Goal: Transaction & Acquisition: Purchase product/service

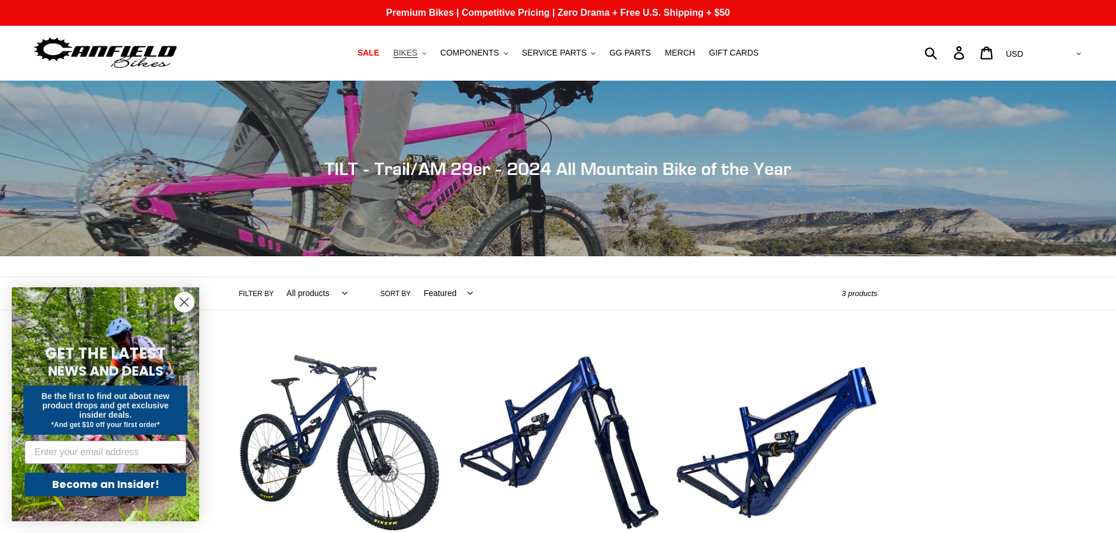
click at [431, 54] on button "BIKES .cls-1{fill:#231f20}" at bounding box center [409, 53] width 45 height 16
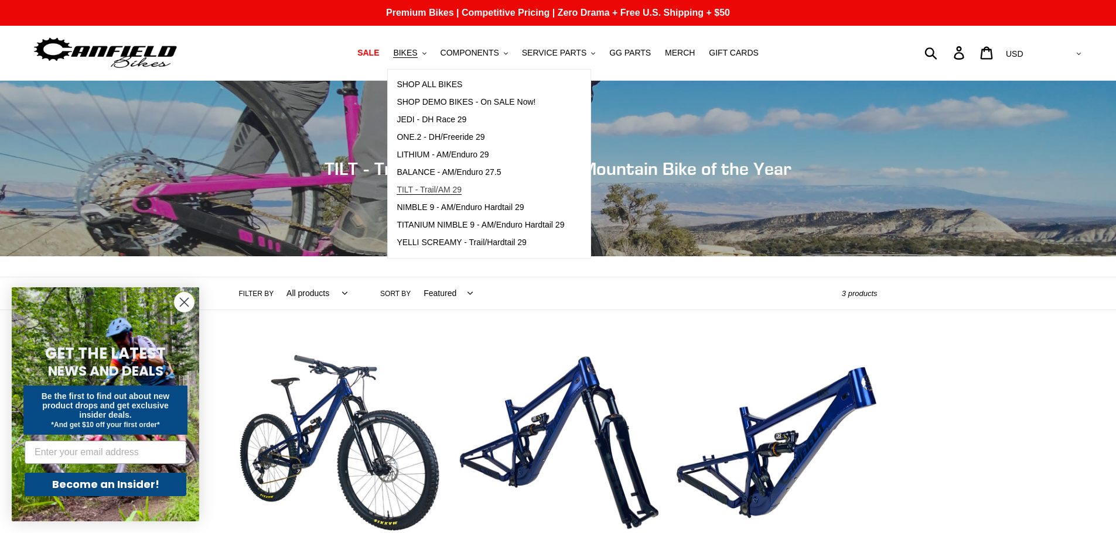
click at [444, 186] on span "TILT - Trail/AM 29" at bounding box center [428, 190] width 65 height 10
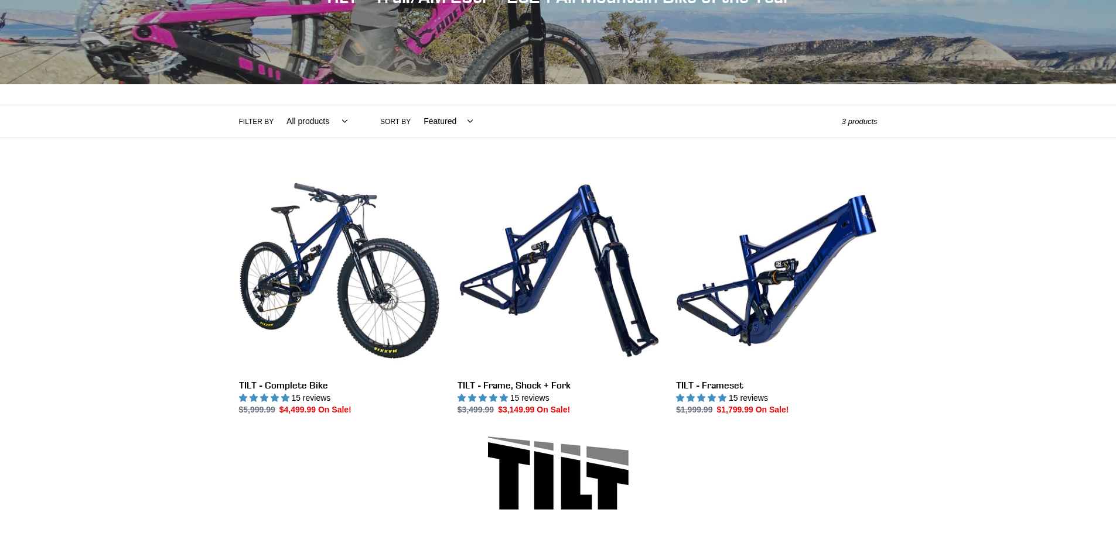
scroll to position [176, 0]
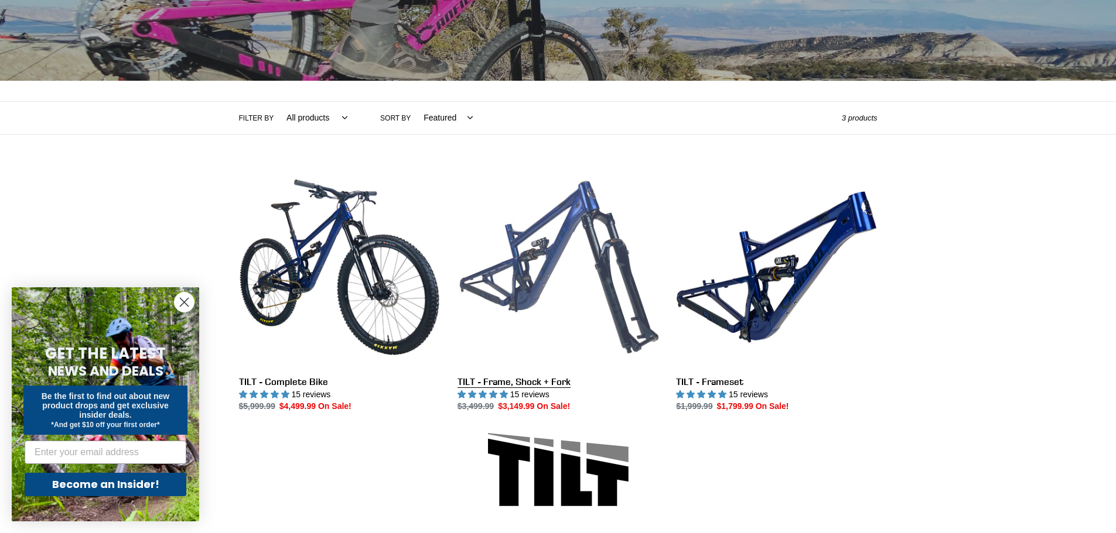
click at [571, 294] on link "TILT - Frame, Shock + Fork" at bounding box center [557, 290] width 201 height 247
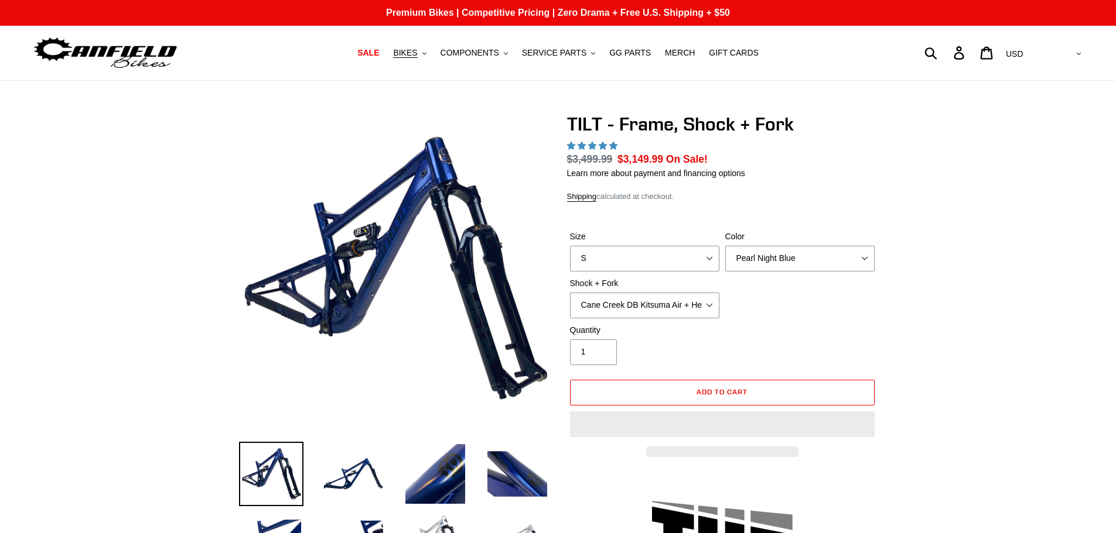
select select "highest-rating"
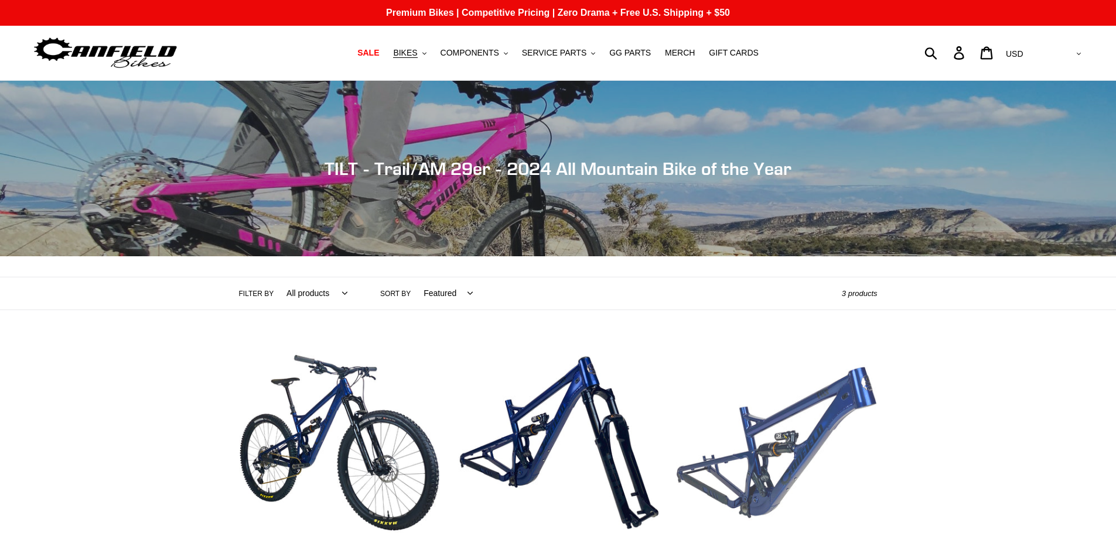
scroll to position [176, 0]
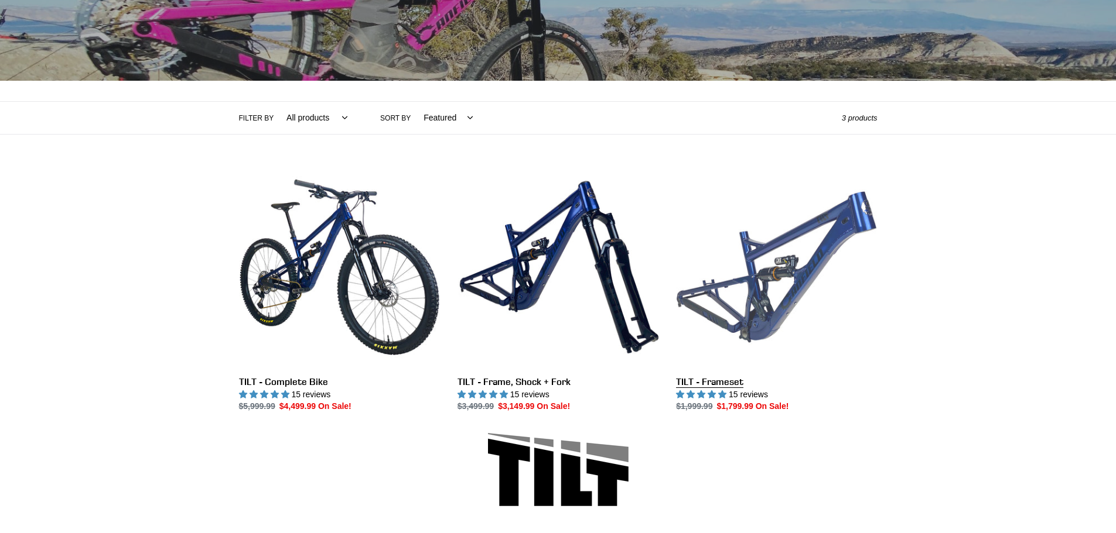
click at [806, 268] on link "TILT - Frameset" at bounding box center [776, 290] width 201 height 247
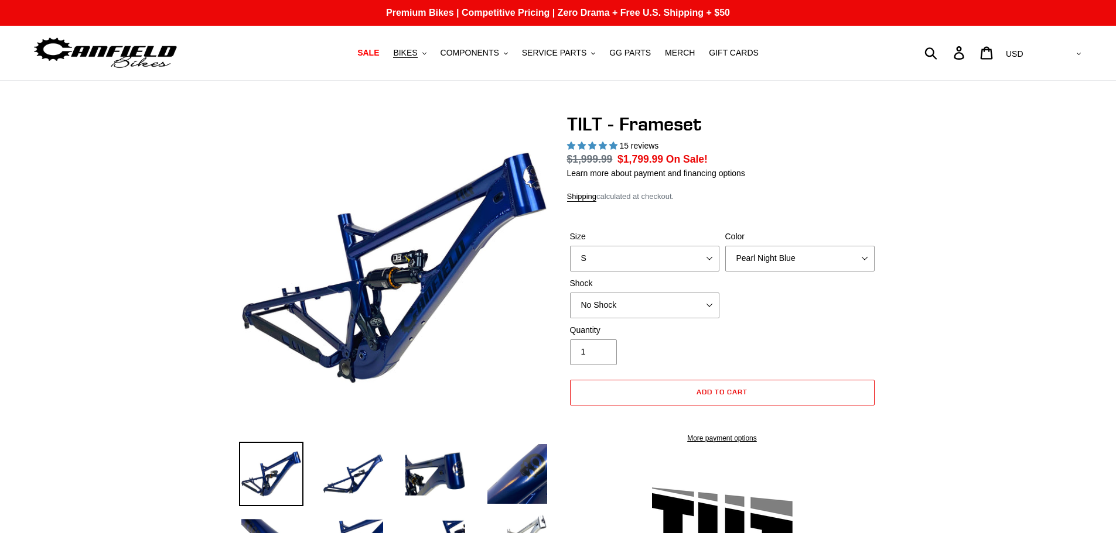
select select "highest-rating"
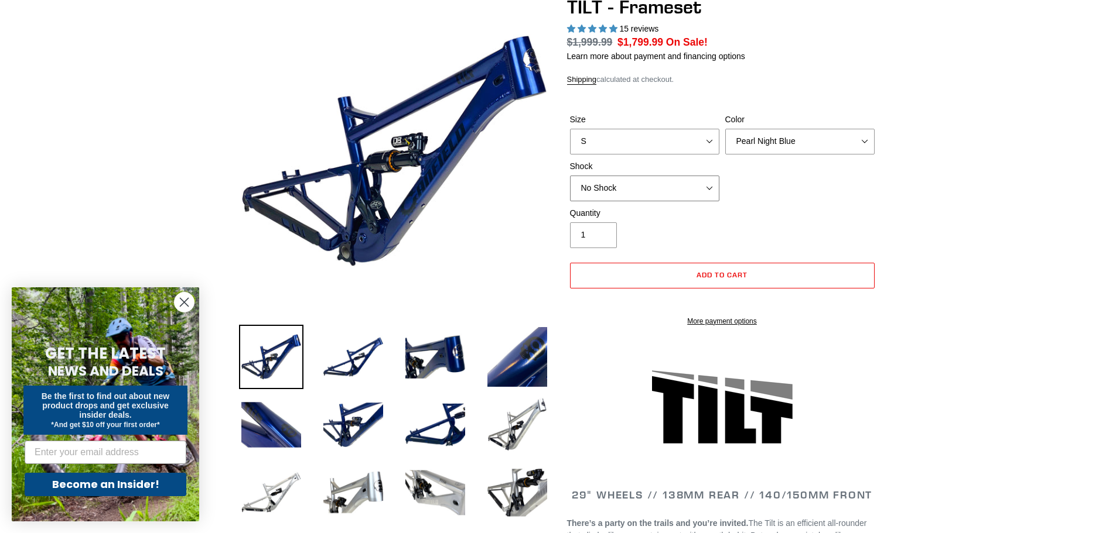
click at [691, 180] on select "No Shock Cane Creek DB Kitsuma Air RockShox Deluxe Ultimate Fox FLOAT X EXT Sto…" at bounding box center [644, 189] width 149 height 26
select select "Cane Creek DB Kitsuma Air"
click at [570, 176] on select "No Shock Cane Creek DB Kitsuma Air RockShox Deluxe Ultimate Fox FLOAT X EXT Sto…" at bounding box center [644, 189] width 149 height 26
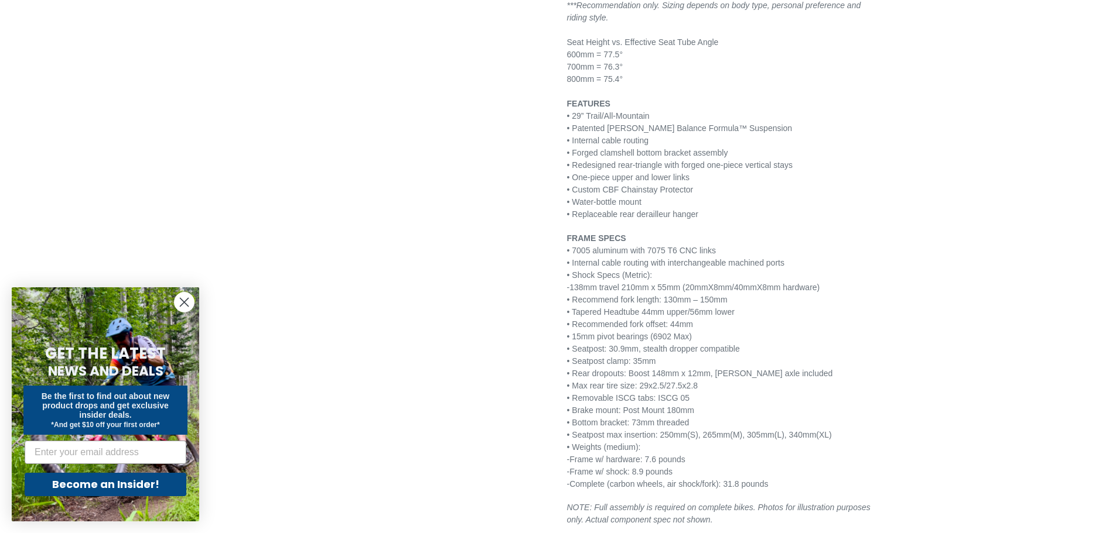
scroll to position [1405, 0]
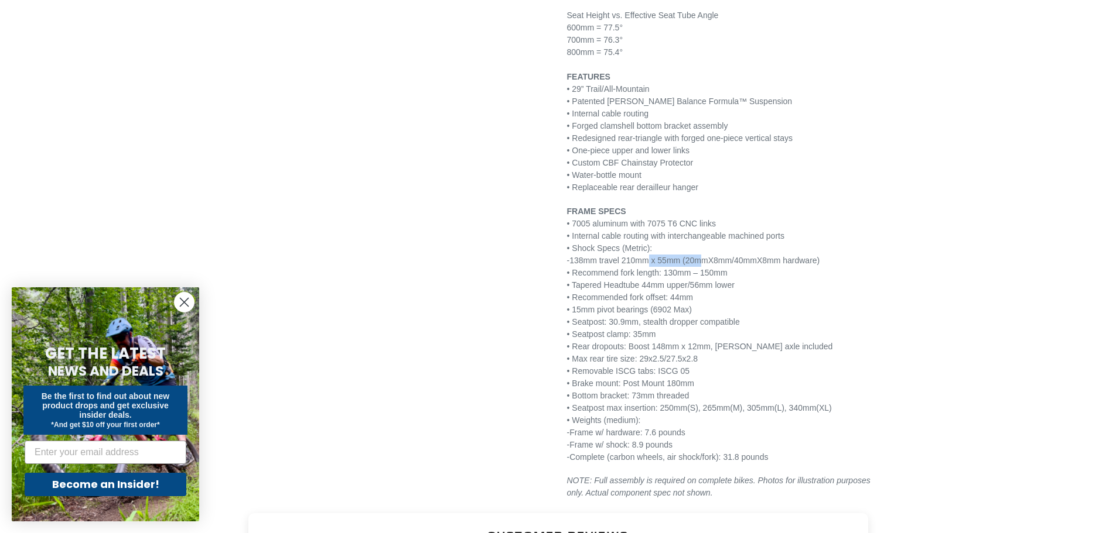
drag, startPoint x: 633, startPoint y: 260, endPoint x: 690, endPoint y: 260, distance: 56.8
click at [690, 260] on p "FRAME SPECS • 7005 aluminum with 7075 T6 CNC links • Internal cable routing wit…" at bounding box center [722, 335] width 310 height 258
copy p "210mm x 55mm"
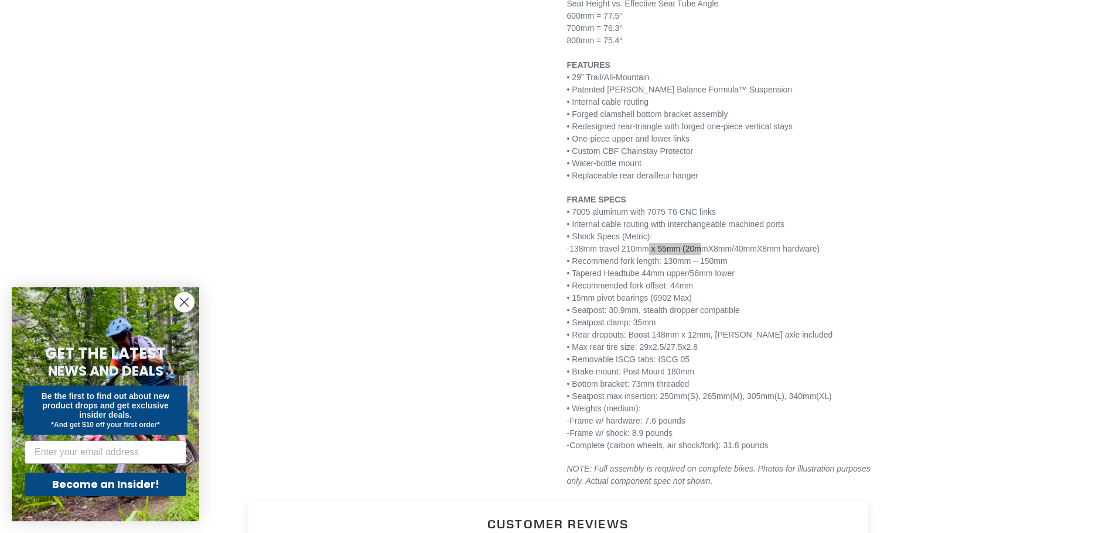
scroll to position [1522, 0]
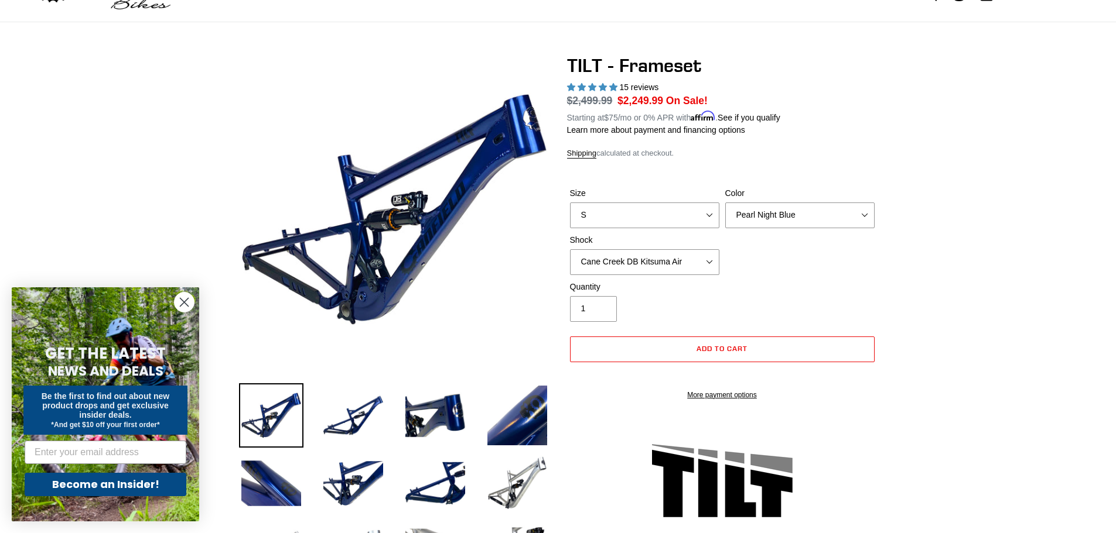
scroll to position [0, 0]
